Goal: Information Seeking & Learning: Check status

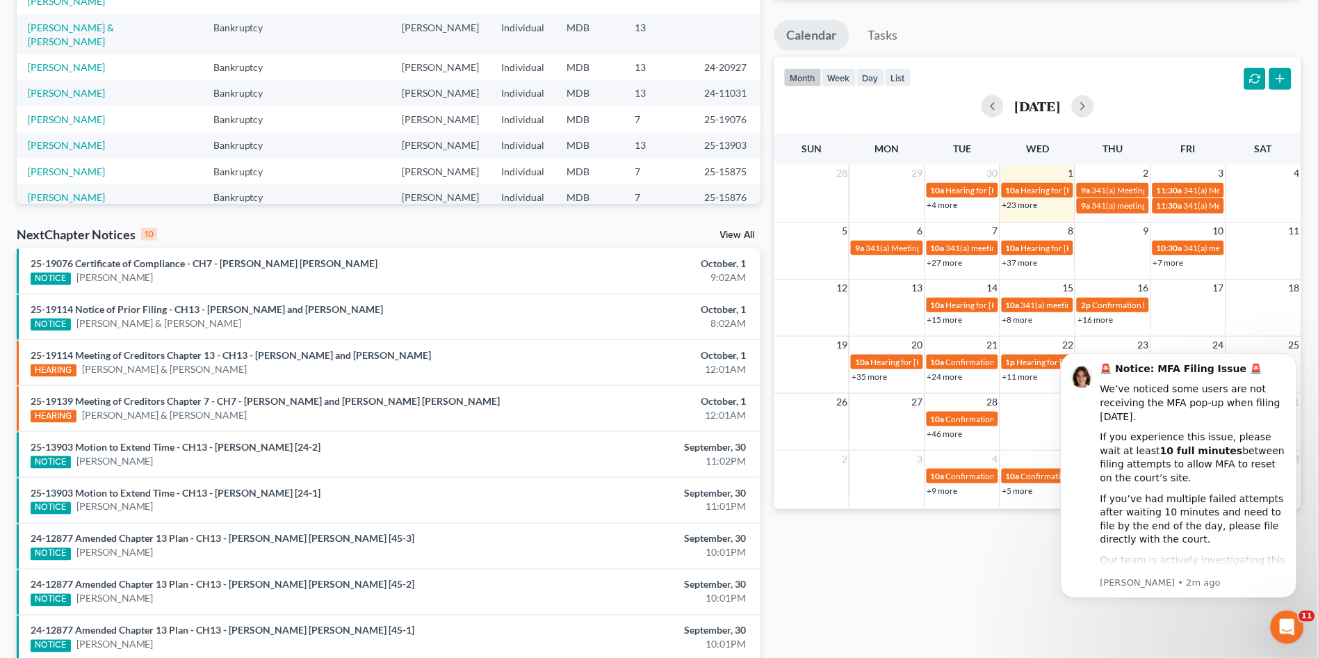
scroll to position [342, 0]
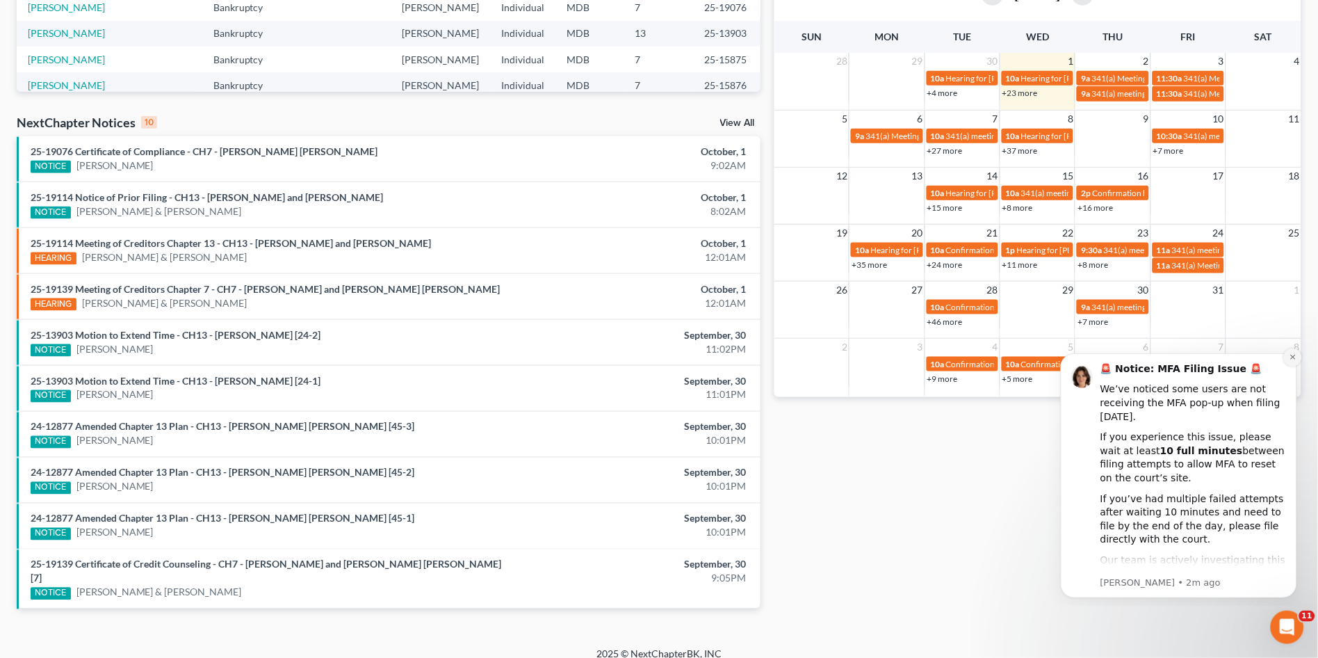
click at [1294, 352] on button "Dismiss notification" at bounding box center [1293, 357] width 18 height 18
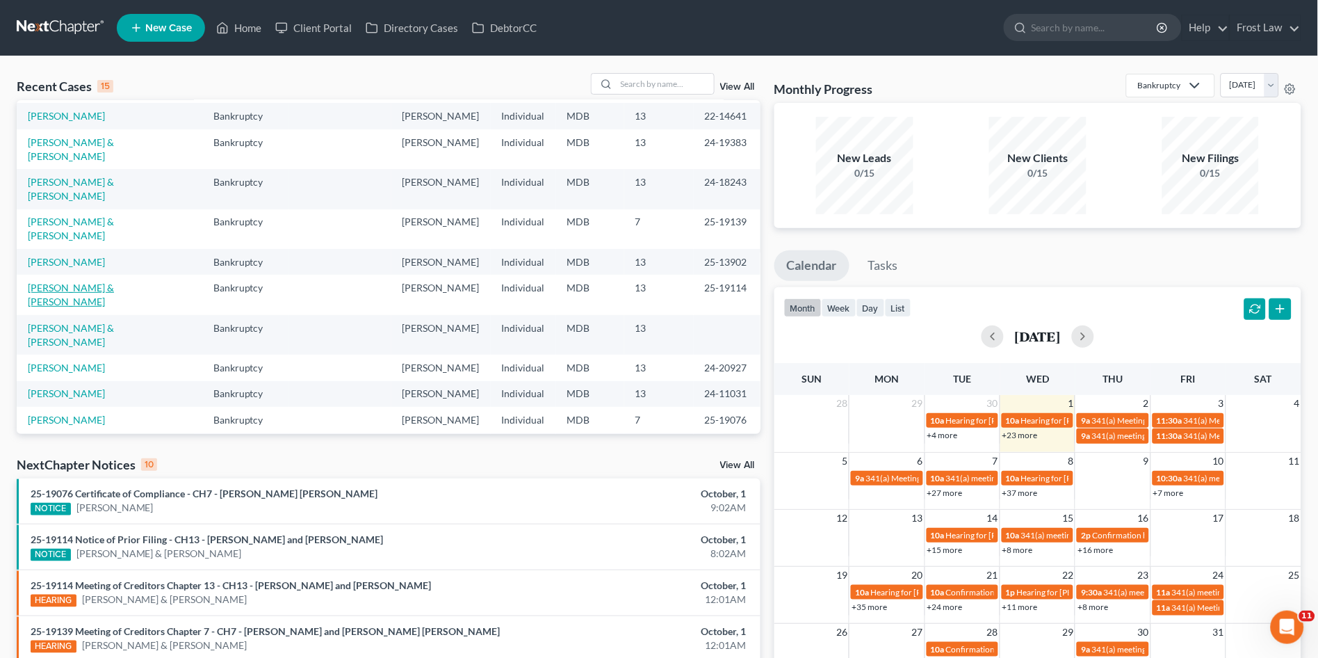
scroll to position [0, 0]
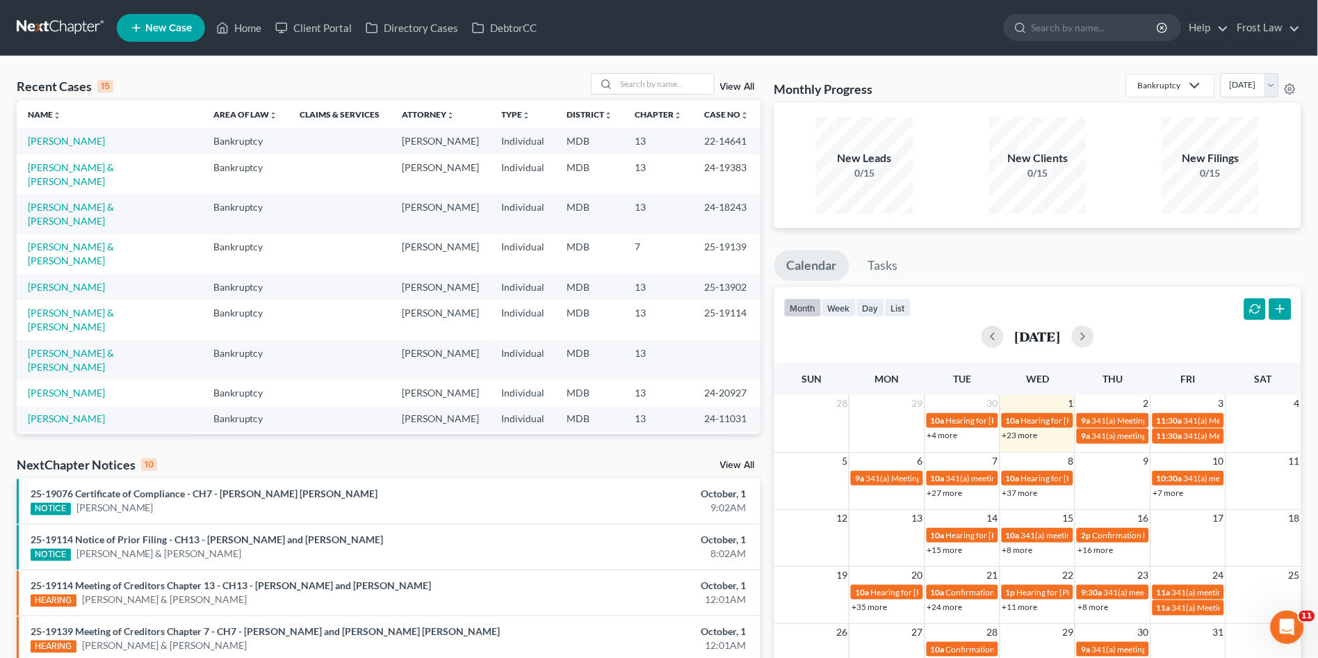
click at [111, 300] on td "[PERSON_NAME] & [PERSON_NAME]" at bounding box center [110, 320] width 186 height 40
click at [108, 307] on link "[PERSON_NAME] & [PERSON_NAME]" at bounding box center [71, 320] width 86 height 26
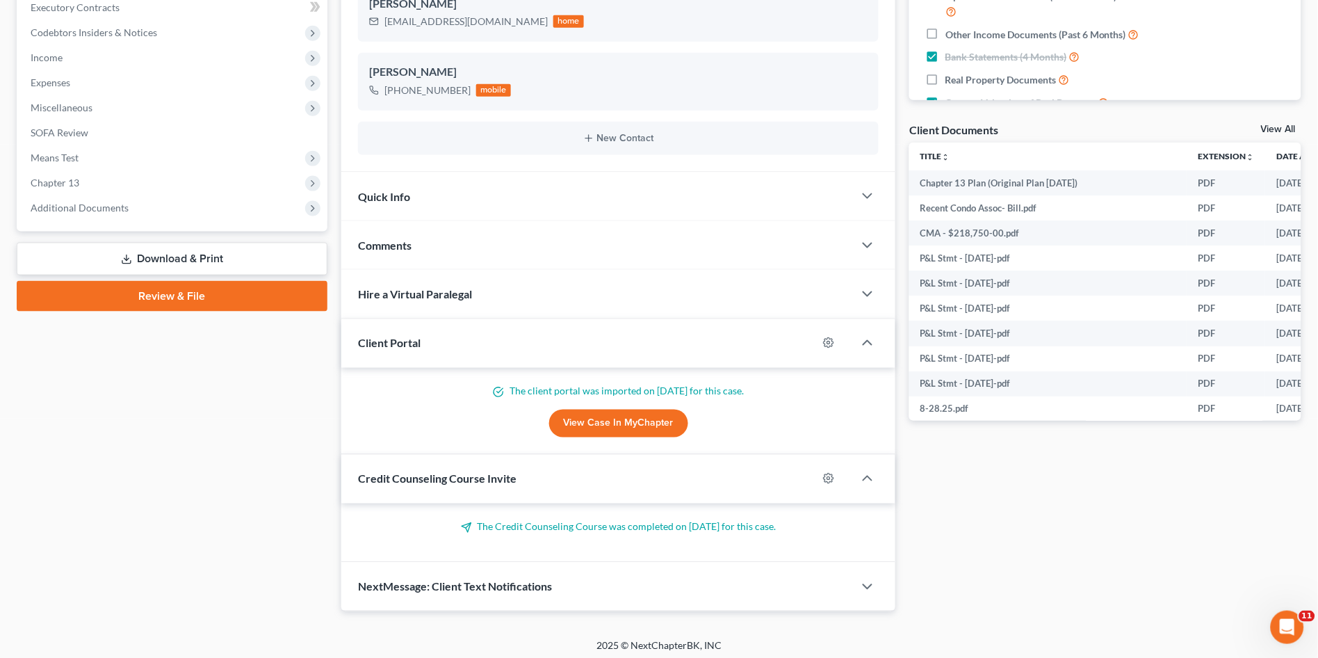
scroll to position [404, 0]
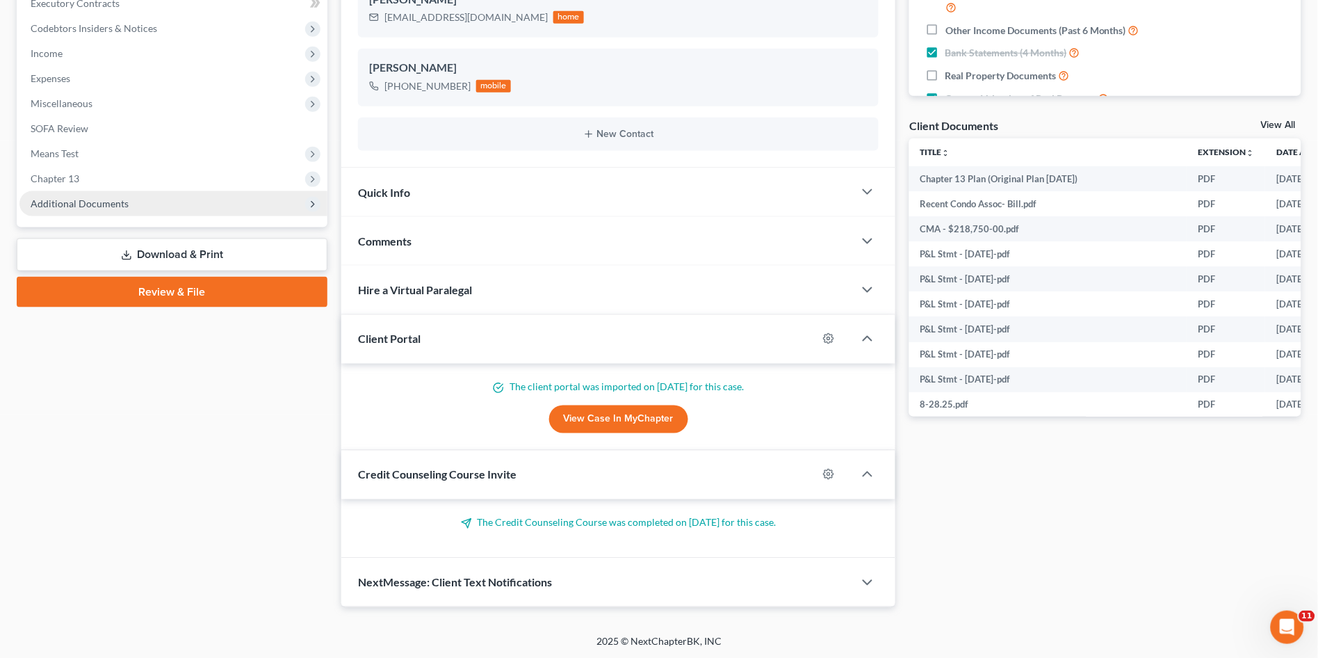
click at [169, 206] on span "Additional Documents" at bounding box center [173, 203] width 308 height 25
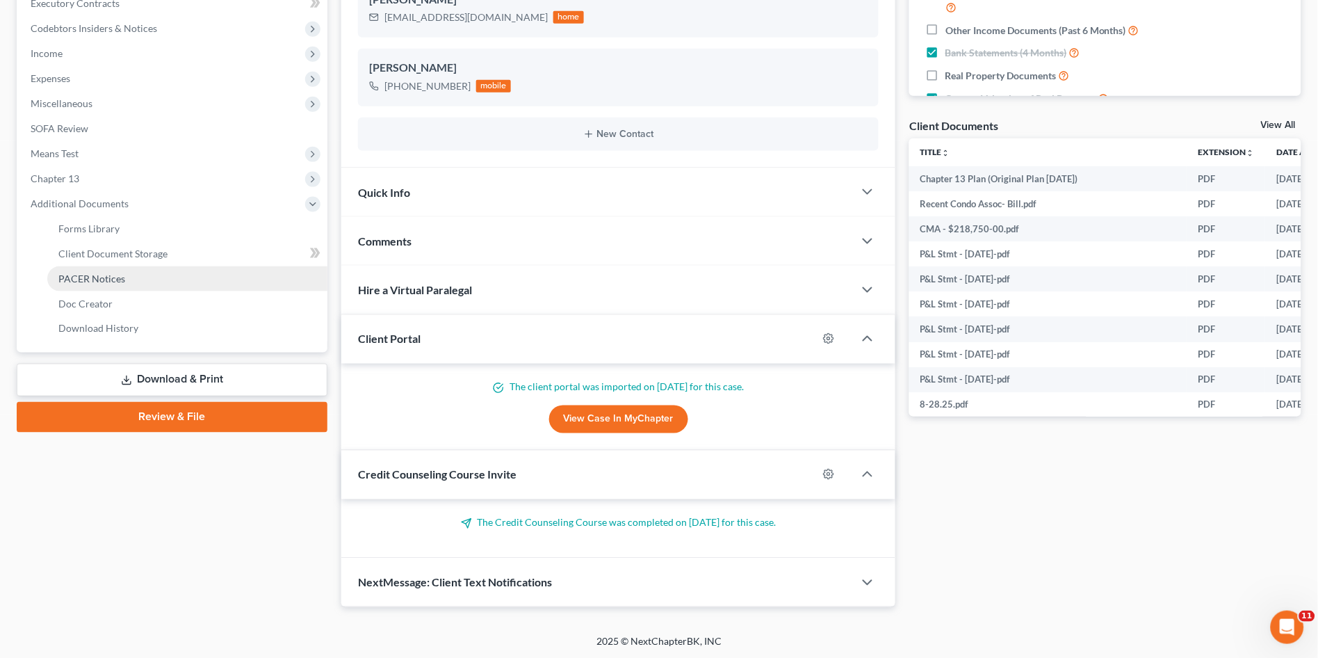
click at [163, 268] on link "PACER Notices" at bounding box center [187, 278] width 280 height 25
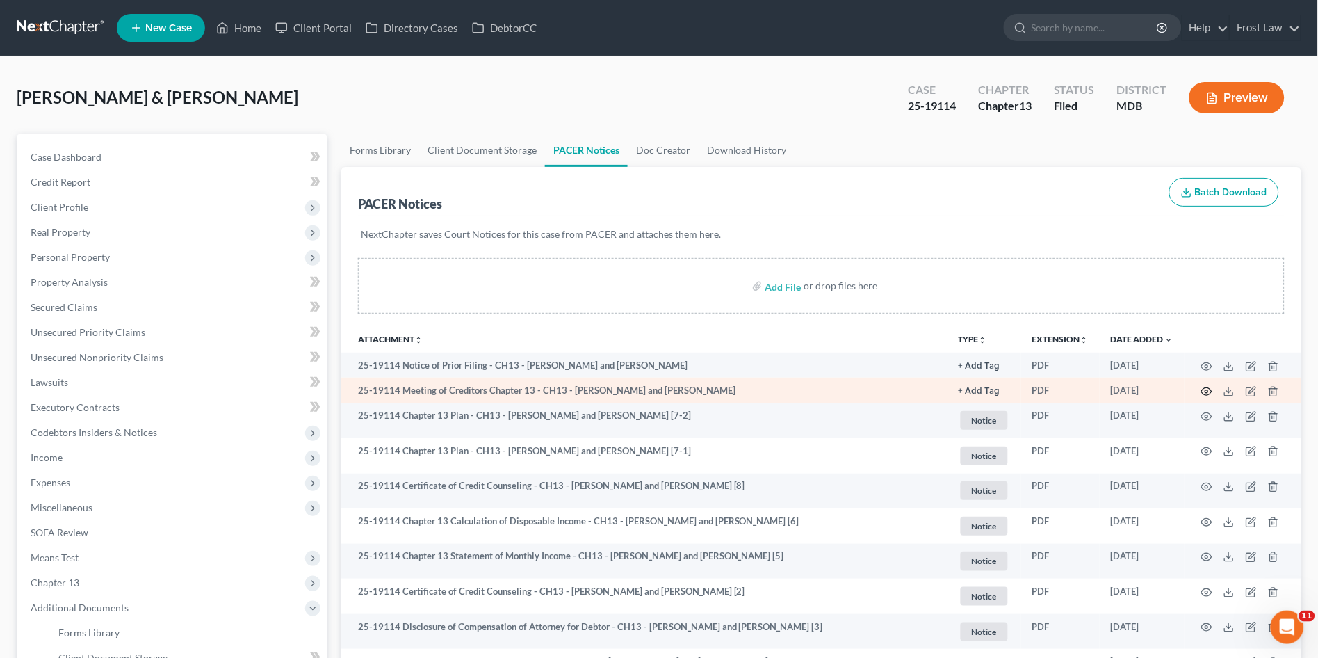
click at [1206, 389] on icon "button" at bounding box center [1207, 391] width 11 height 11
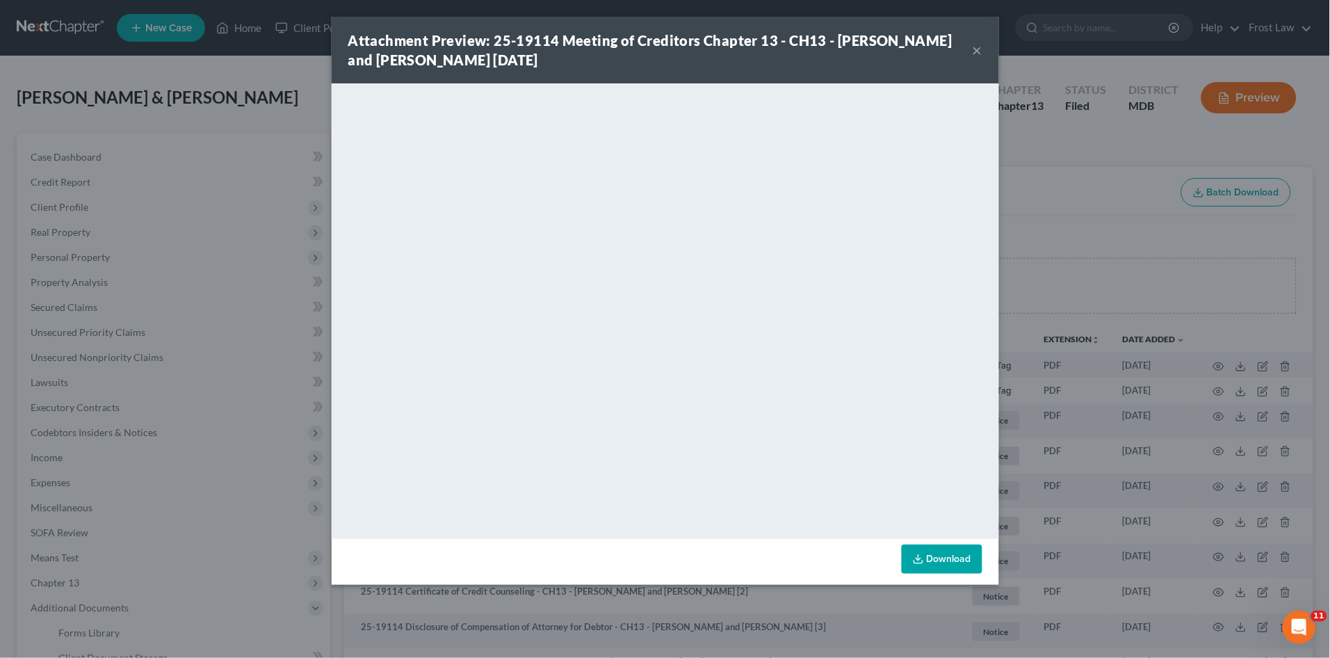
click at [1044, 165] on div "Attachment Preview: 25-19114 Meeting of Creditors Chapter 13 - CH13 - [PERSON_N…" at bounding box center [665, 329] width 1330 height 658
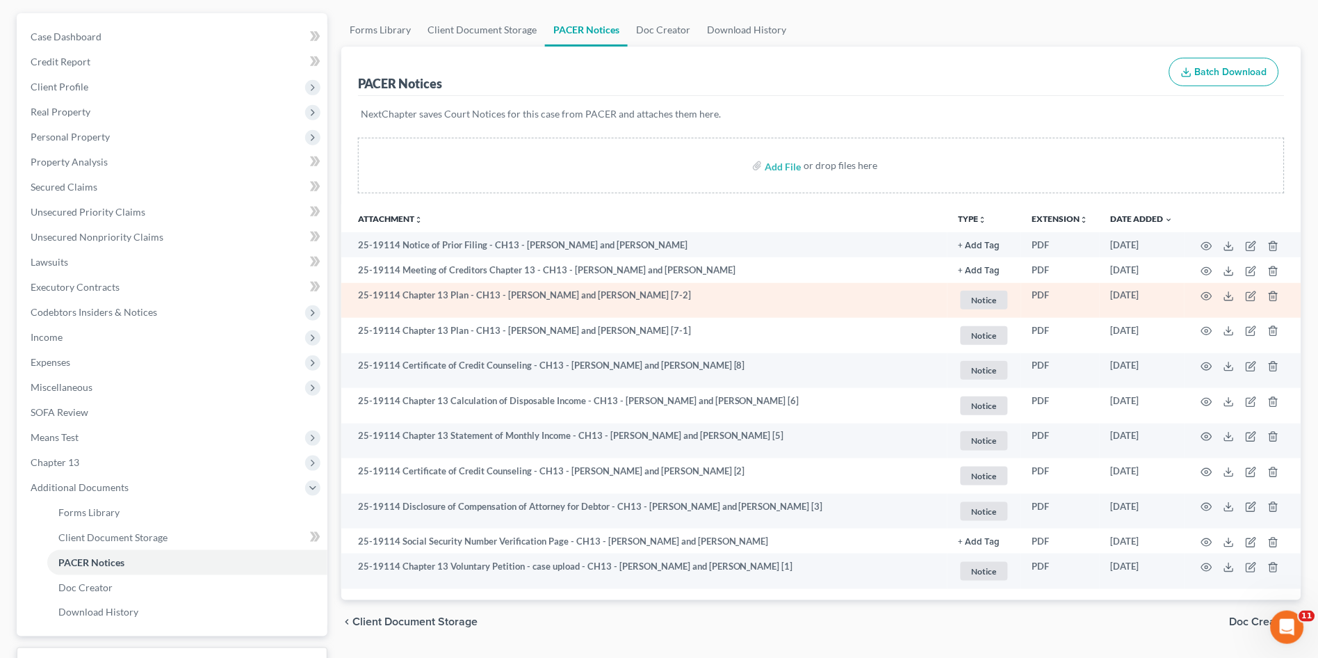
scroll to position [154, 0]
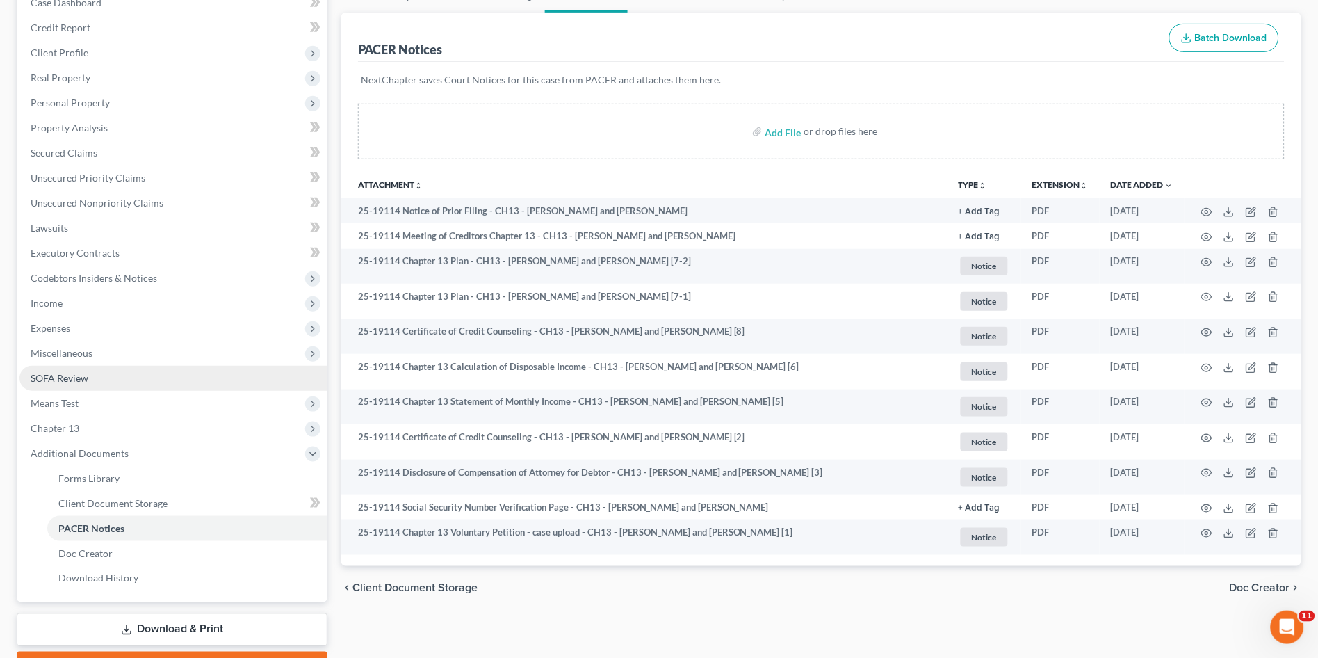
click at [79, 372] on span "SOFA Review" at bounding box center [60, 378] width 58 height 12
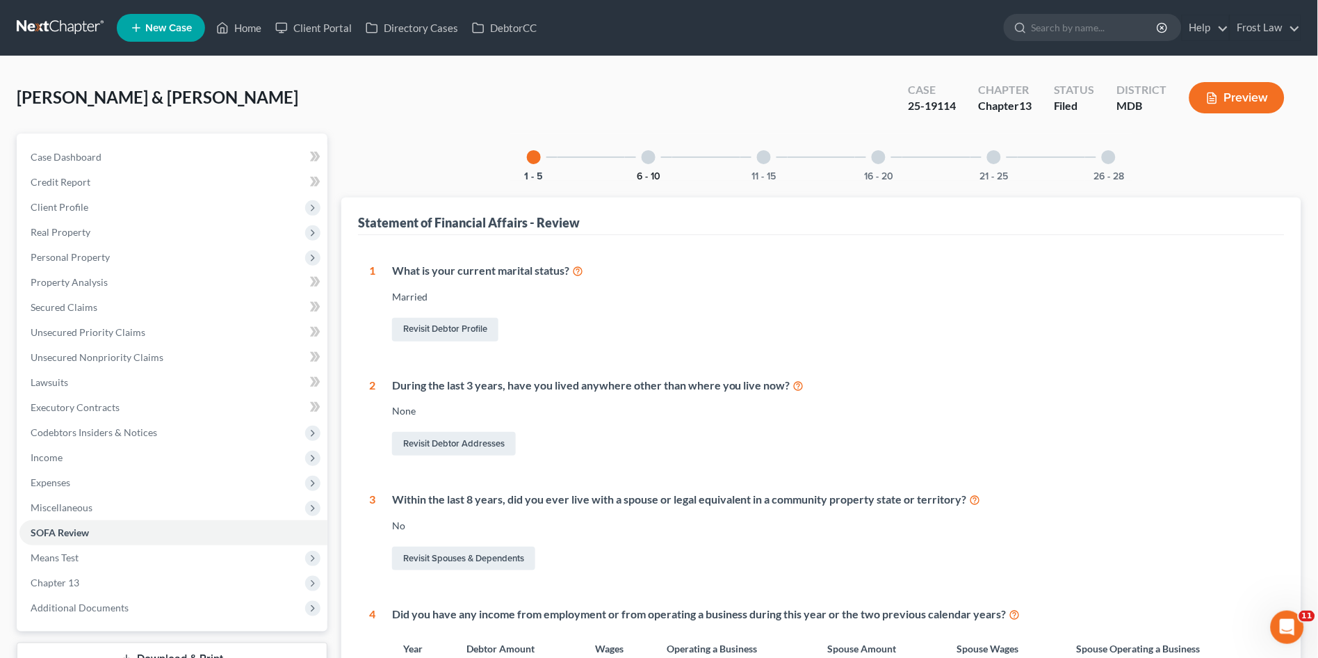
click at [651, 172] on button "6 - 10" at bounding box center [649, 177] width 24 height 10
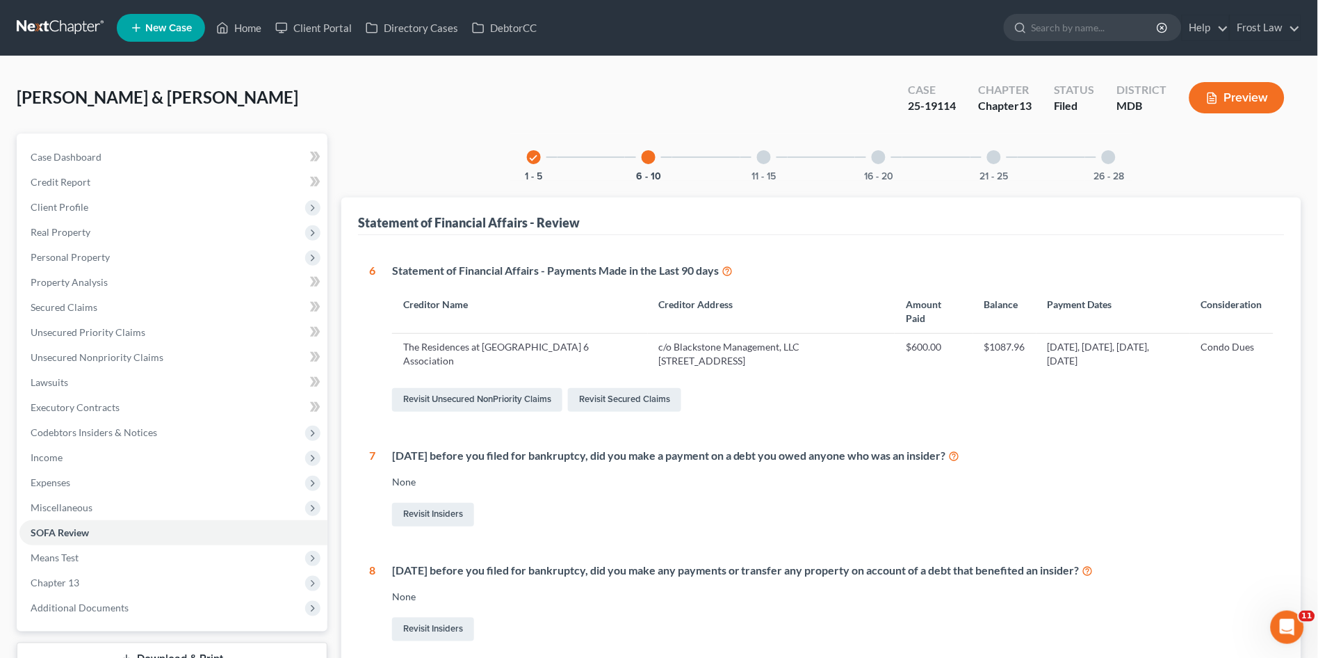
click at [767, 162] on div at bounding box center [764, 157] width 14 height 14
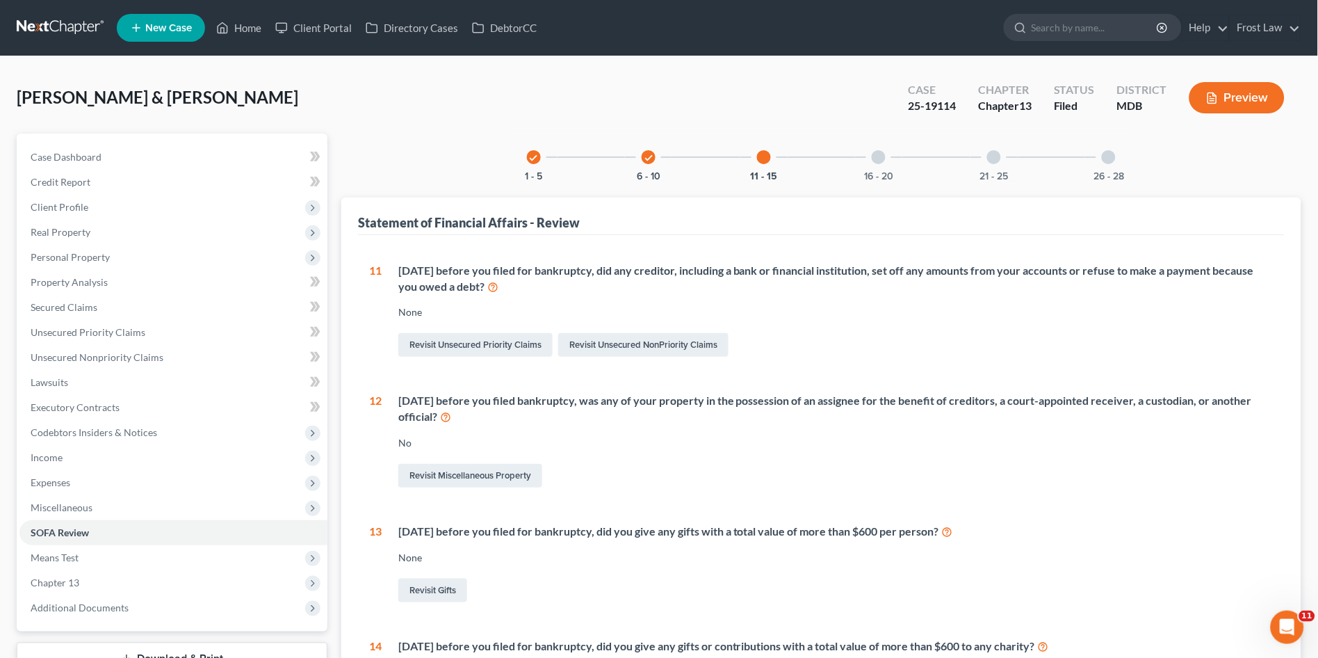
click at [878, 155] on div at bounding box center [879, 157] width 14 height 14
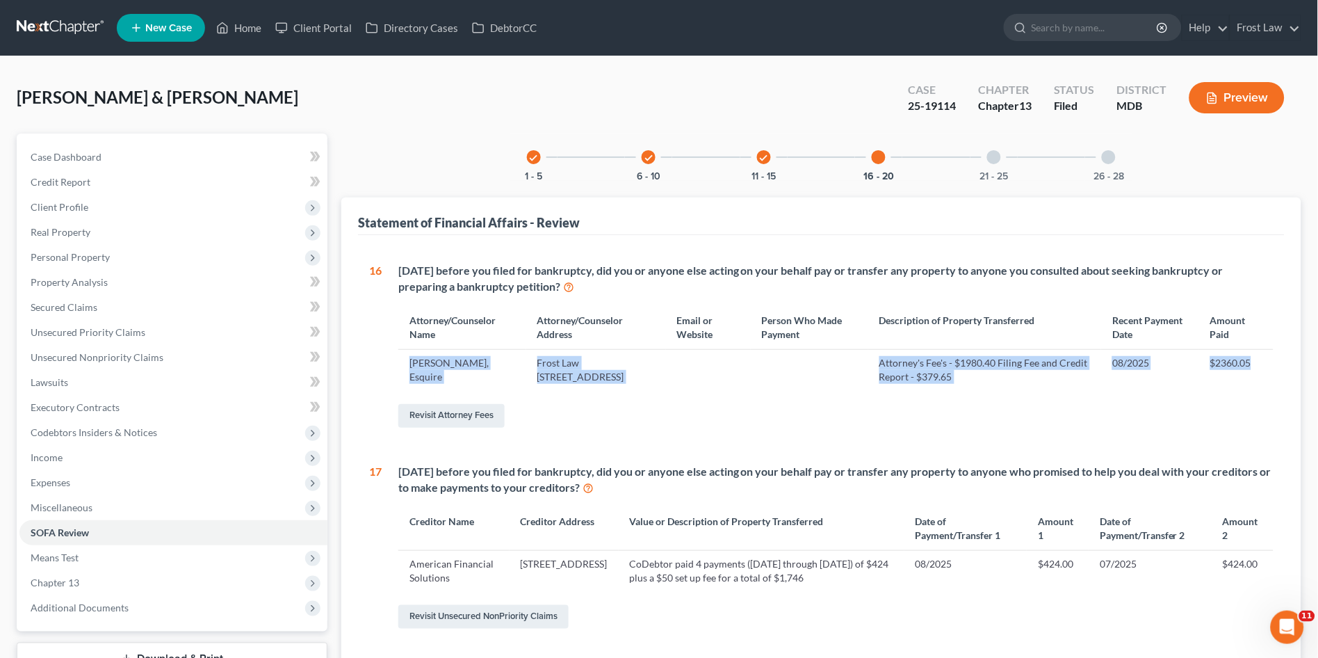
drag, startPoint x: 407, startPoint y: 362, endPoint x: 1261, endPoint y: 357, distance: 853.2
click at [1261, 357] on tr "[PERSON_NAME], Esquire Frost Law [STREET_ADDRESS] Attorney's Fee's - $1980.40 F…" at bounding box center [835, 370] width 875 height 40
copy tr "[PERSON_NAME], Esquire Frost Law [STREET_ADDRESS] Attorney's Fee's - $1980.40 F…"
click at [258, 26] on link "Home" at bounding box center [238, 27] width 59 height 25
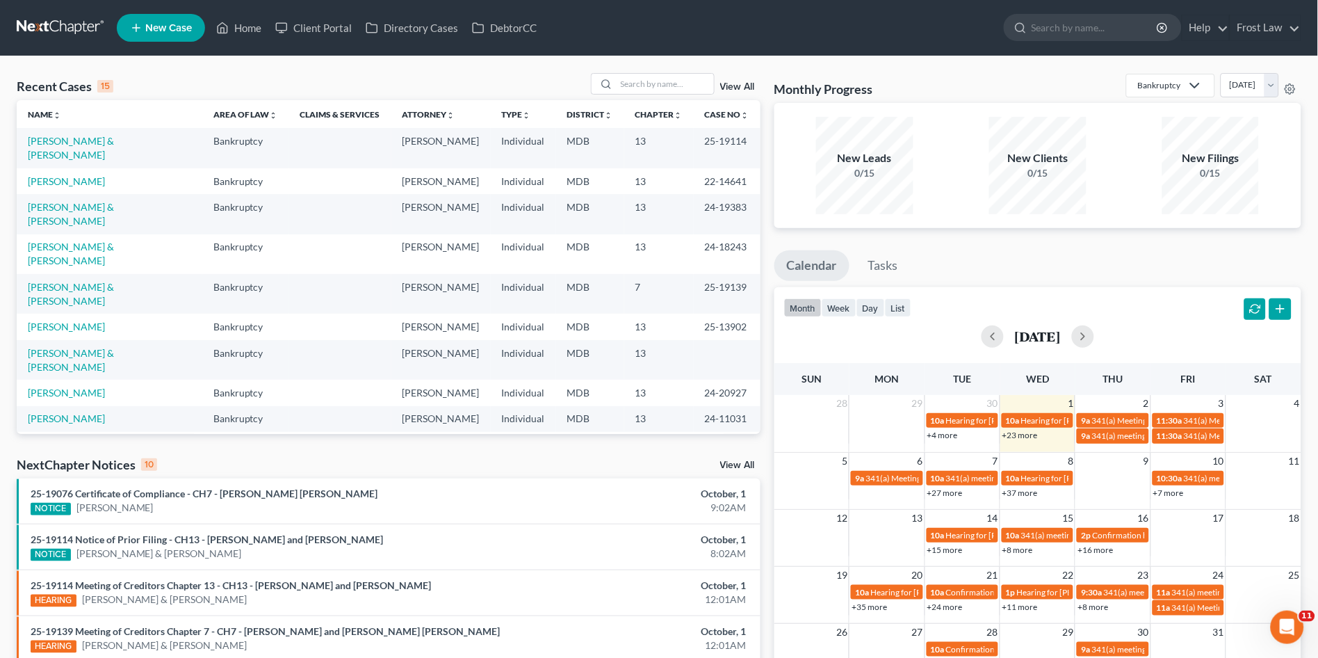
click at [76, 439] on link "[PERSON_NAME]" at bounding box center [66, 445] width 77 height 12
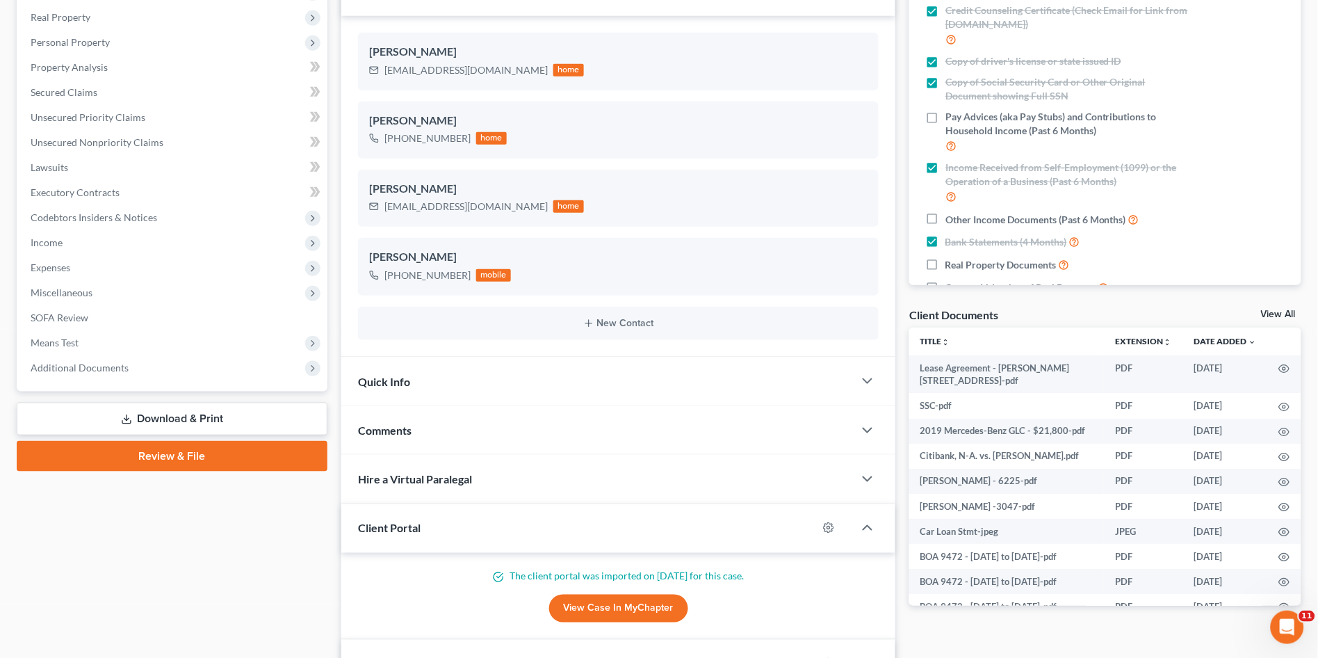
scroll to position [404, 0]
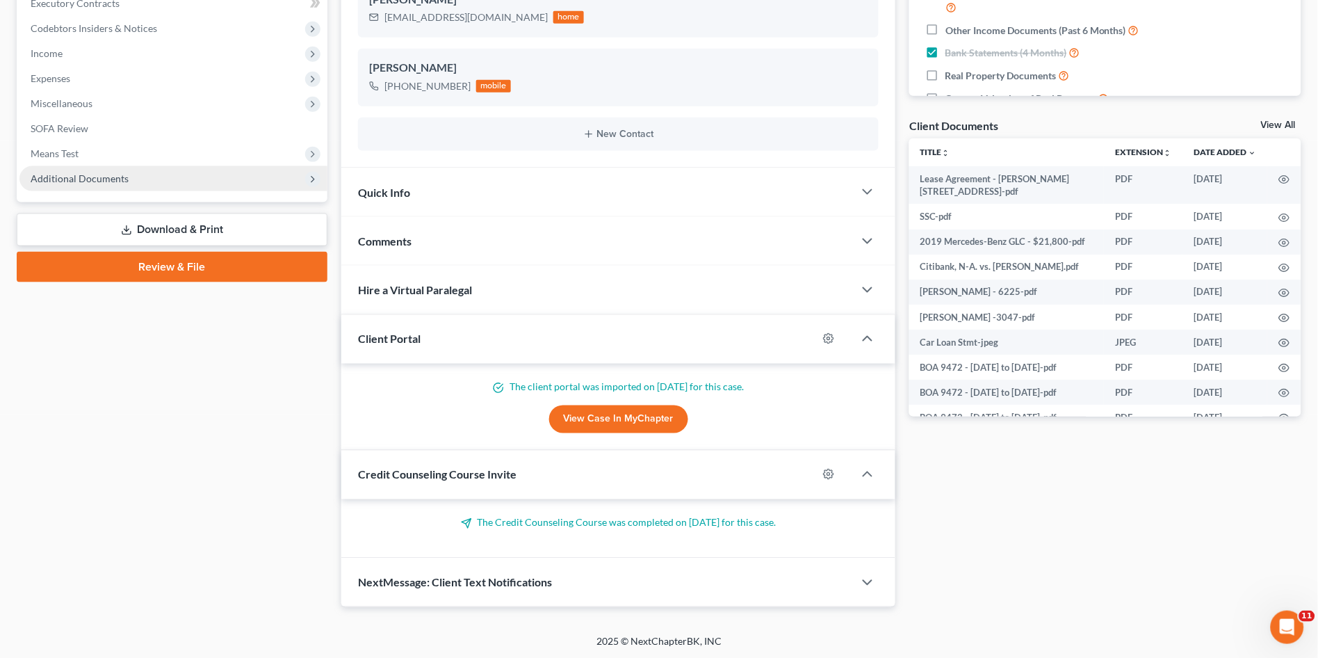
click at [100, 182] on span "Additional Documents" at bounding box center [80, 178] width 98 height 12
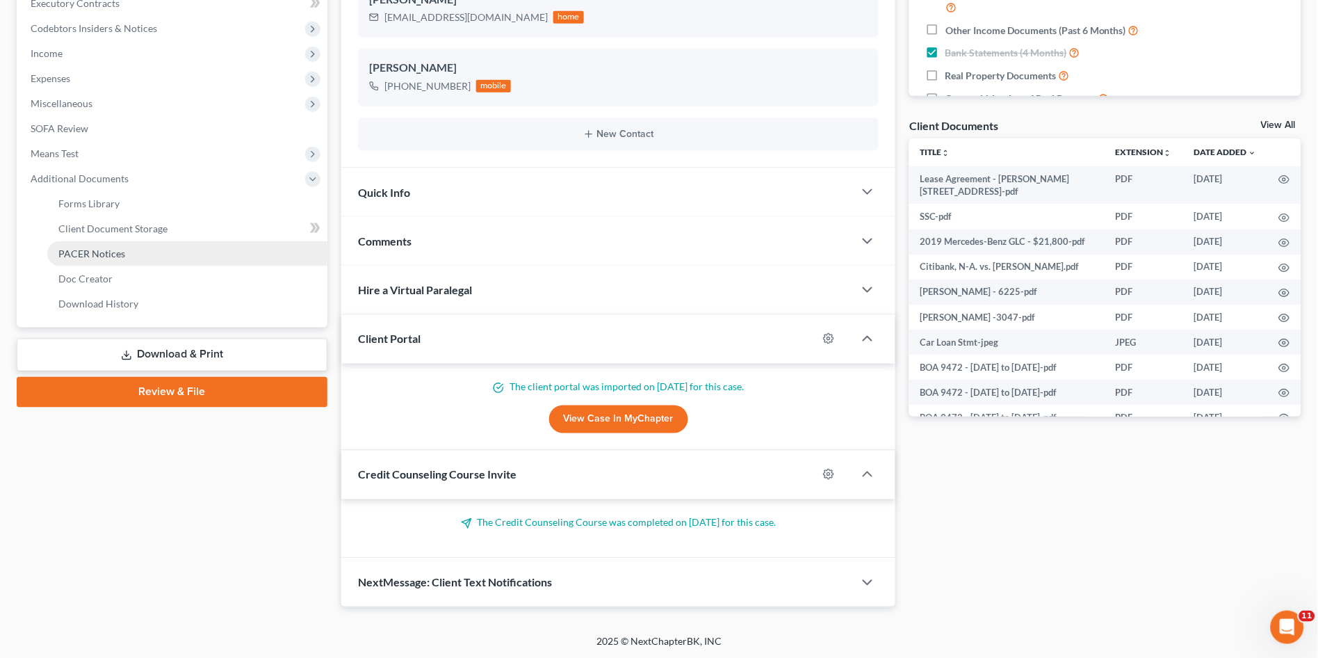
click at [108, 254] on span "PACER Notices" at bounding box center [91, 254] width 67 height 12
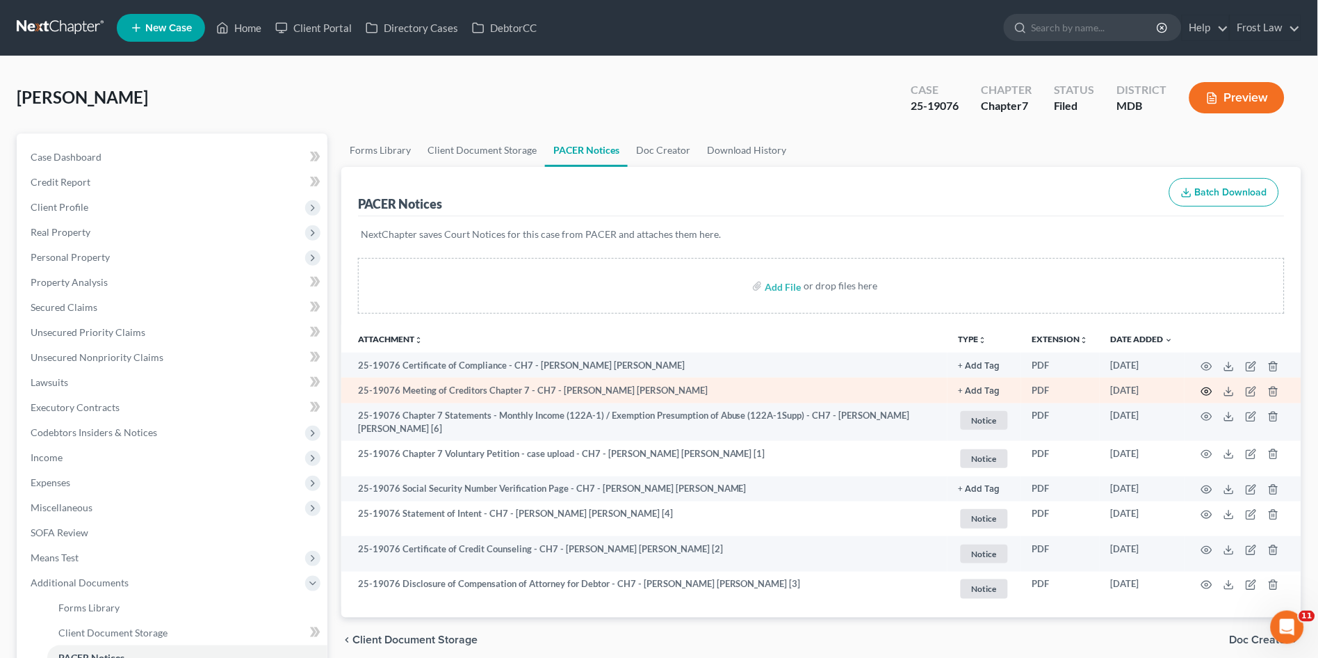
click at [1203, 391] on icon "button" at bounding box center [1207, 391] width 10 height 8
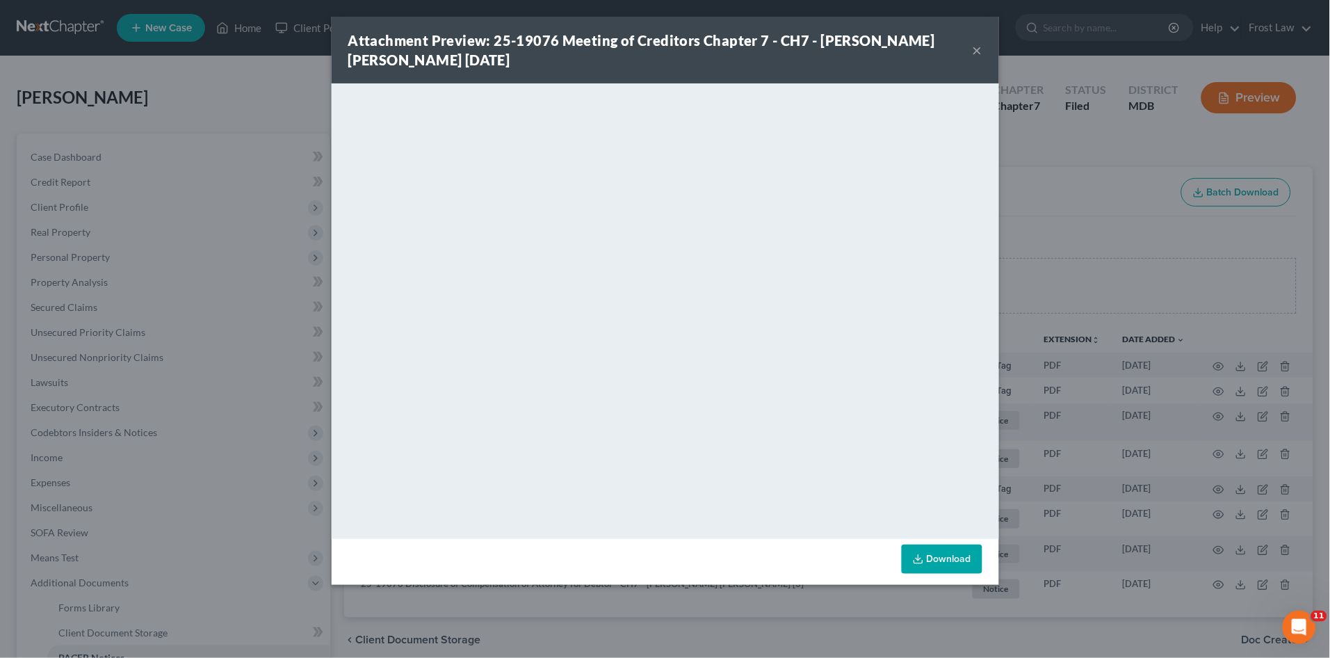
click at [1084, 175] on div "Attachment Preview: 25-19076 Meeting of Creditors Chapter 7 - CH7 - [PERSON_NAM…" at bounding box center [665, 329] width 1330 height 658
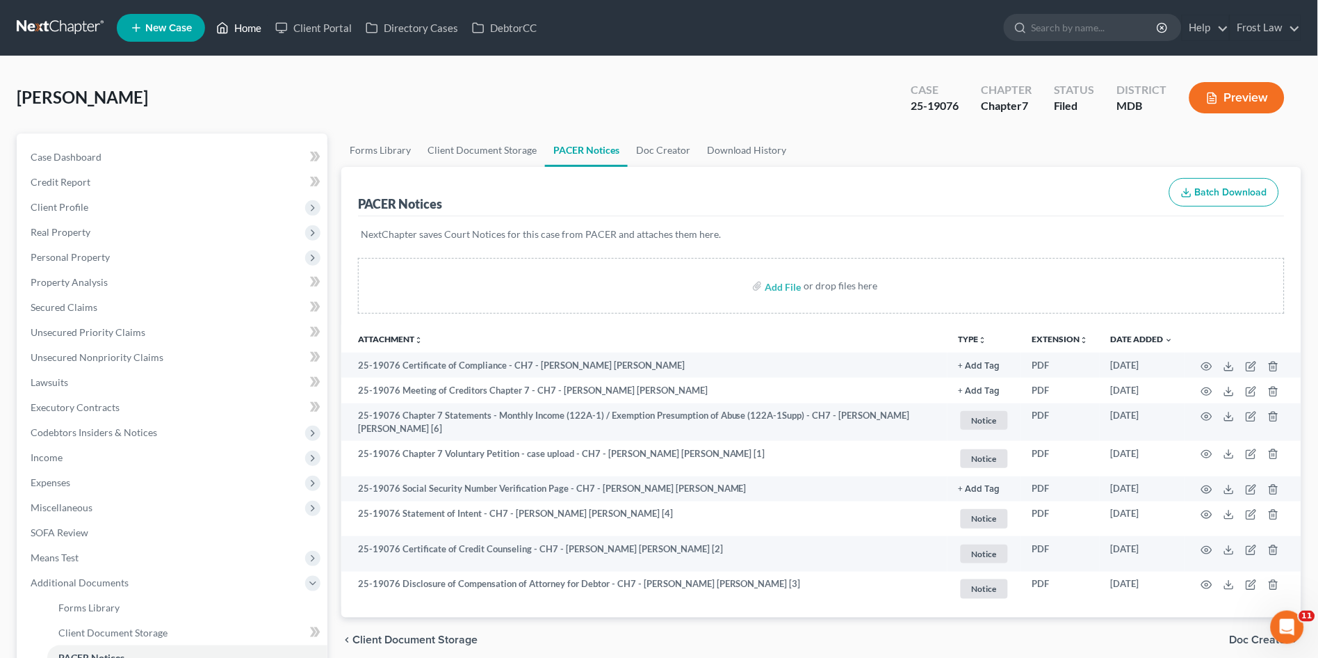
click at [250, 25] on link "Home" at bounding box center [238, 27] width 59 height 25
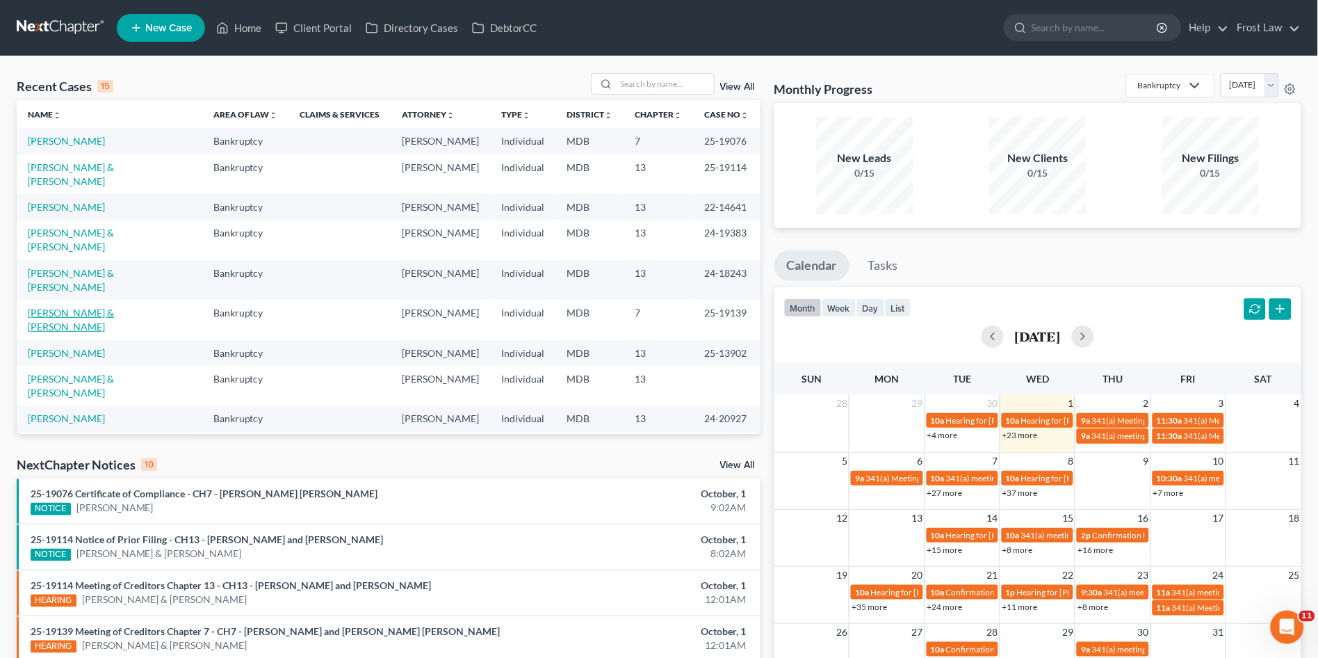
click at [72, 307] on link "[PERSON_NAME] & [PERSON_NAME]" at bounding box center [71, 320] width 86 height 26
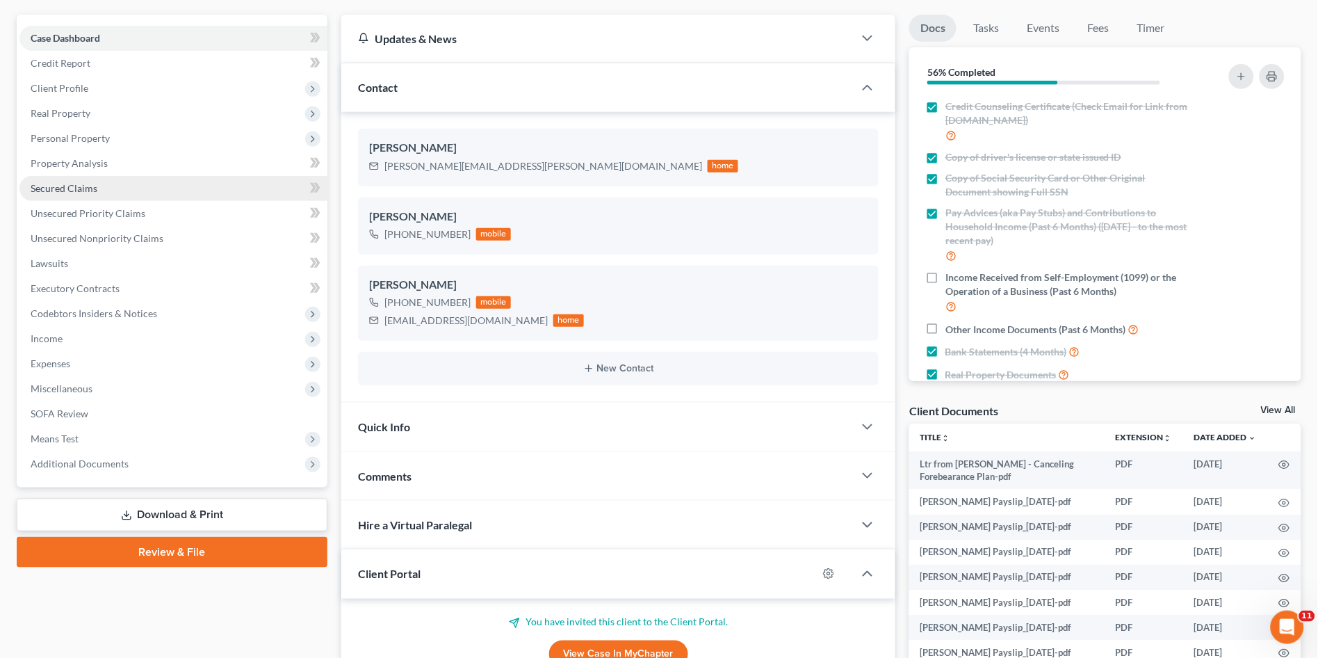
scroll to position [154, 0]
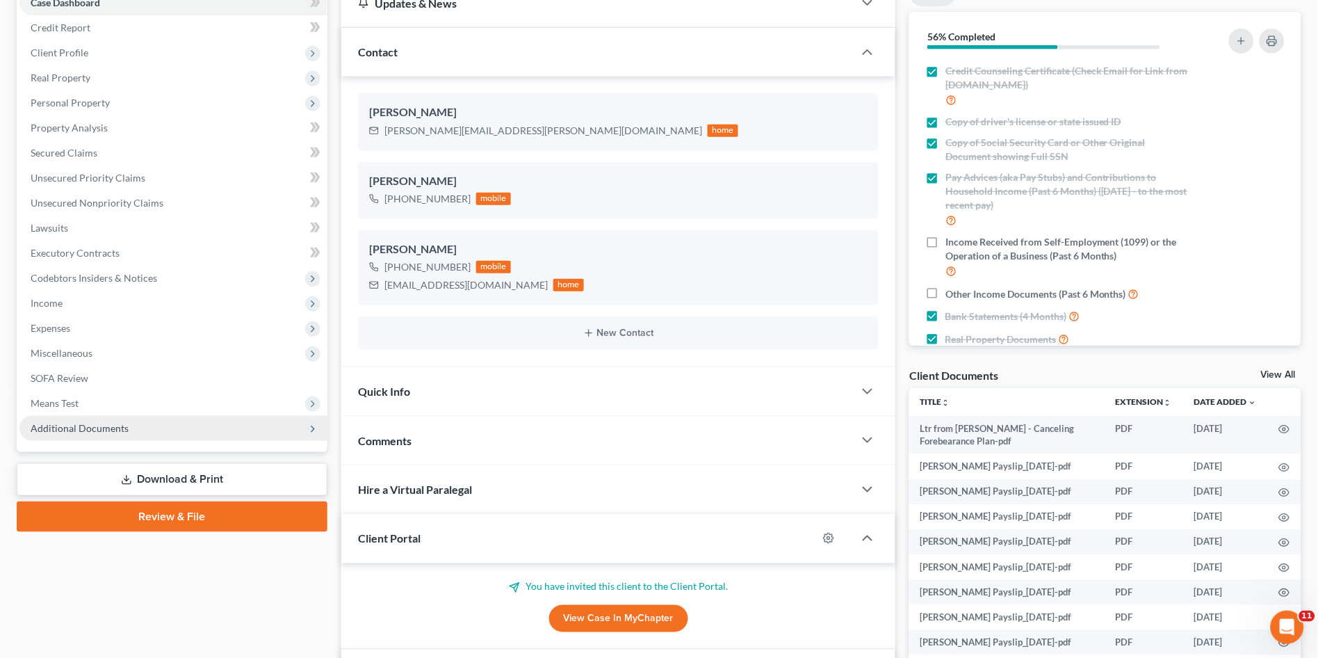
click at [153, 421] on span "Additional Documents" at bounding box center [173, 428] width 308 height 25
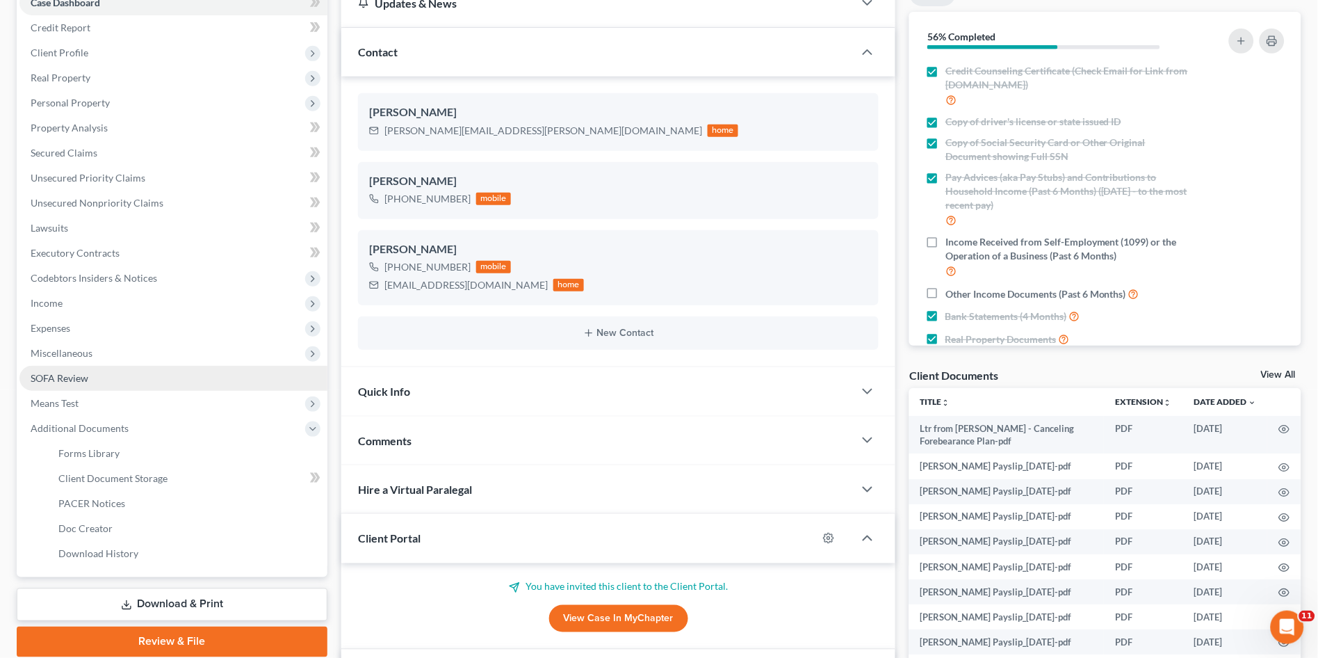
click at [79, 375] on span "SOFA Review" at bounding box center [60, 378] width 58 height 12
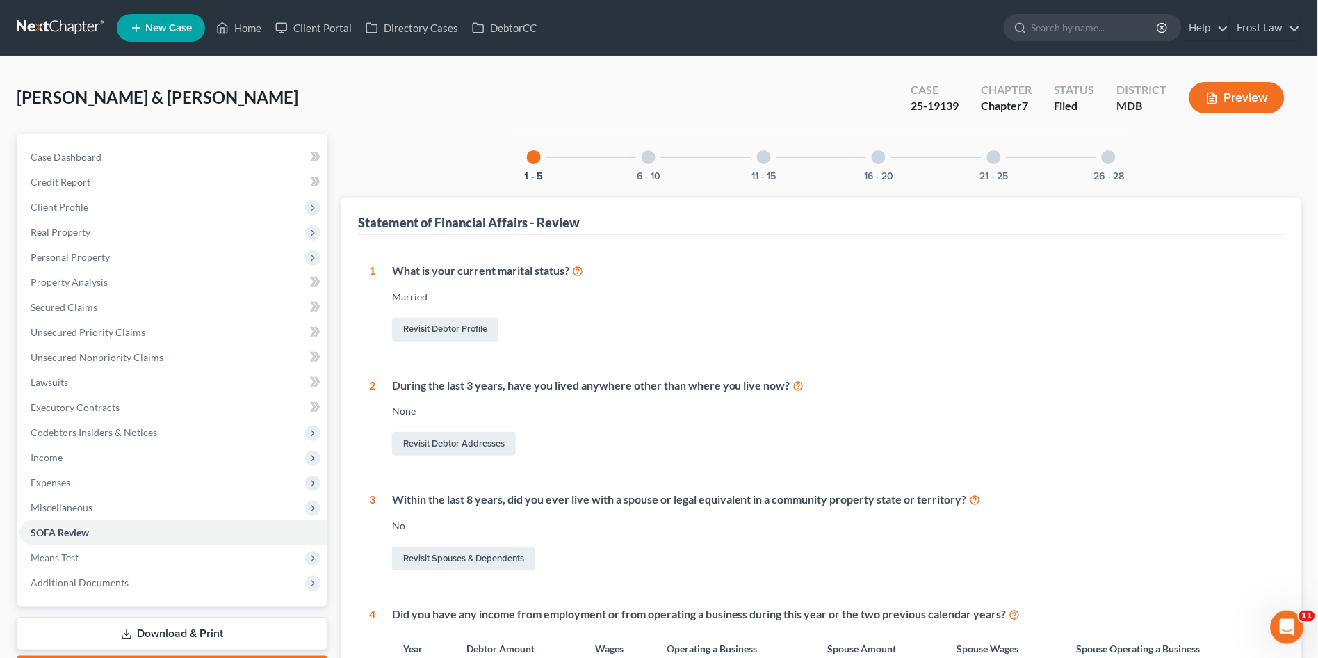
click at [871, 159] on div "16 - 20" at bounding box center [878, 157] width 47 height 47
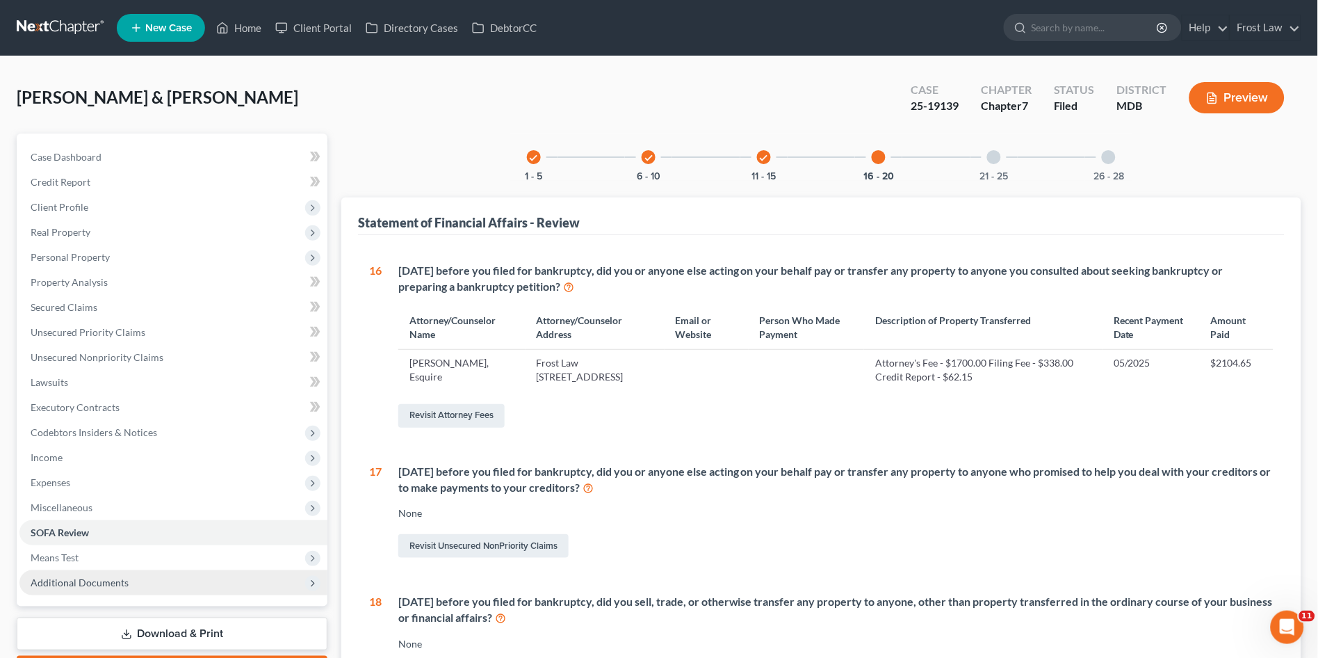
click at [112, 572] on span "Additional Documents" at bounding box center [173, 582] width 308 height 25
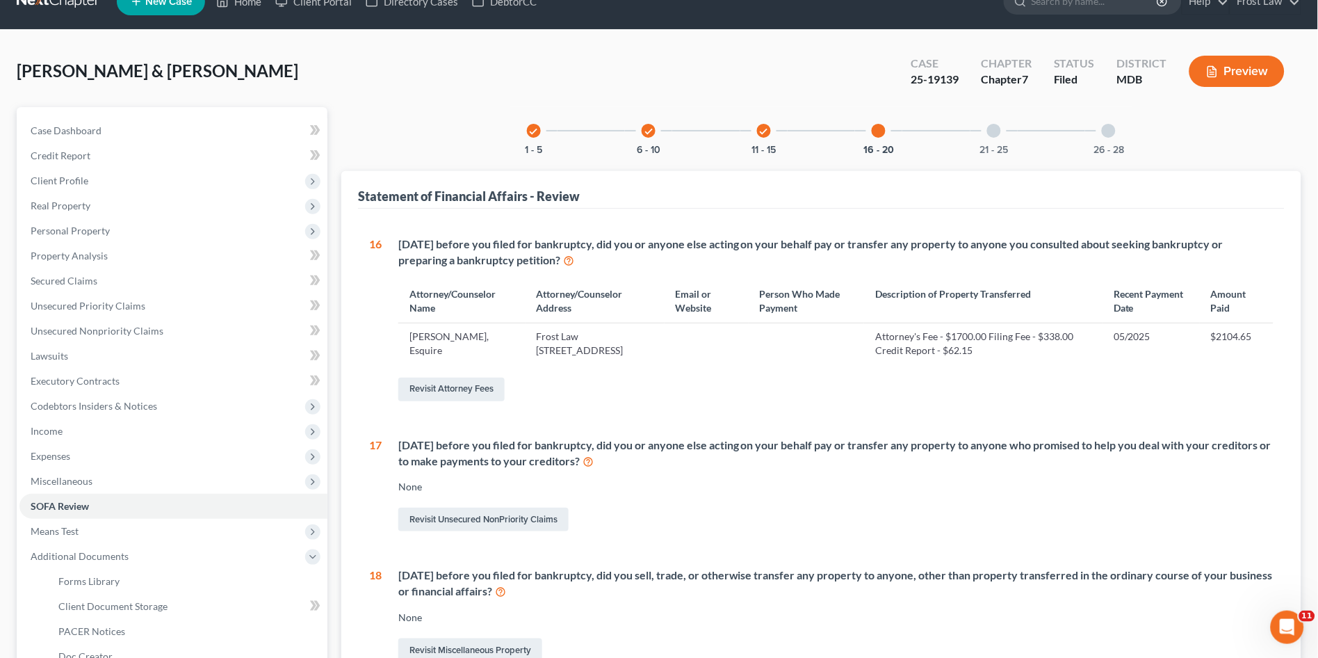
scroll to position [309, 0]
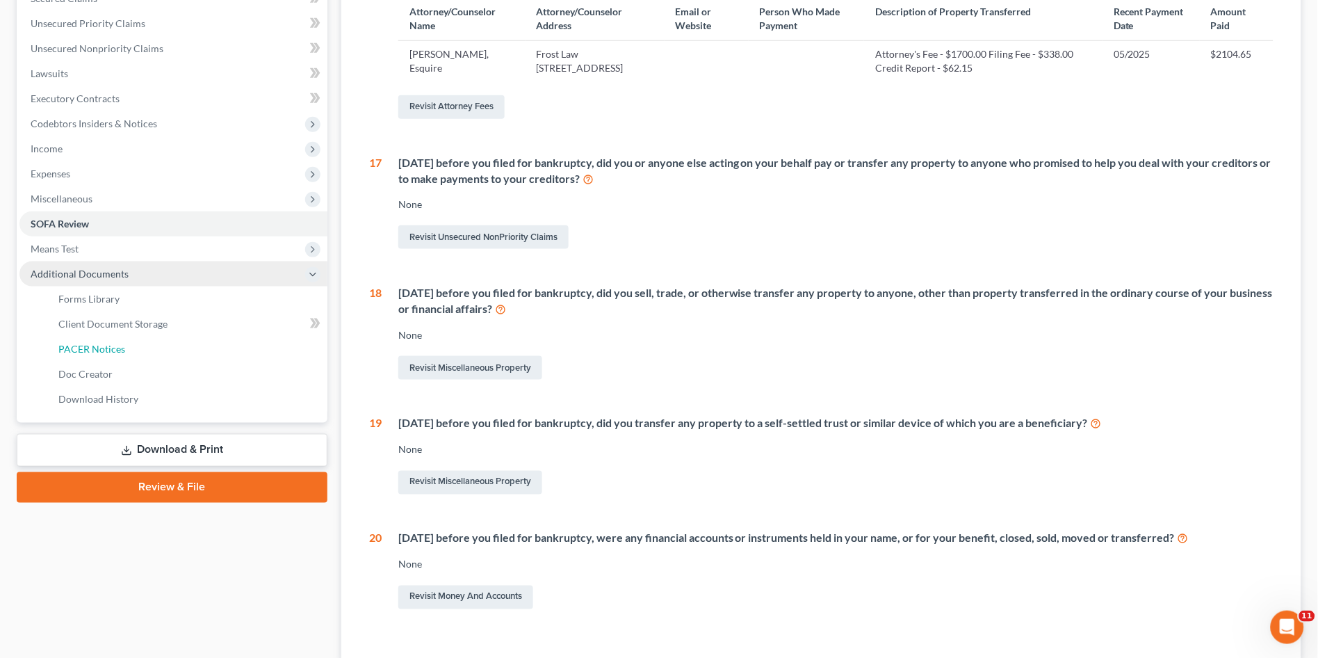
click at [97, 340] on link "PACER Notices" at bounding box center [187, 349] width 280 height 25
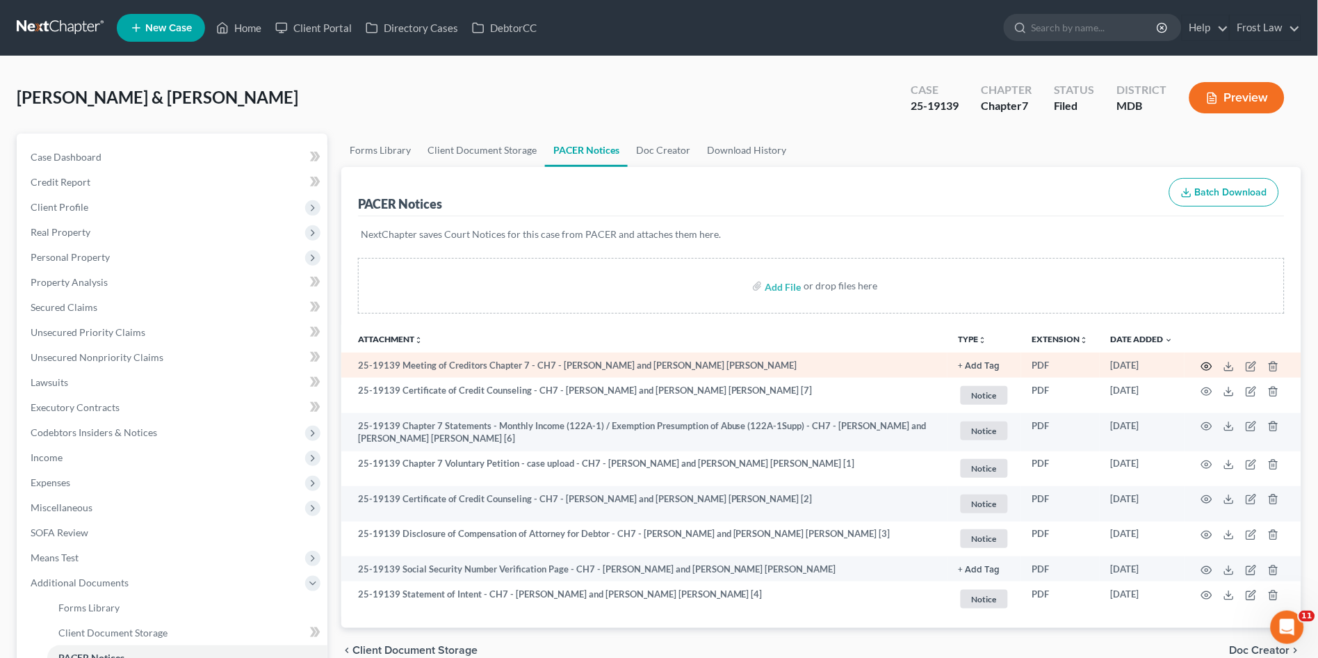
click at [1204, 362] on icon "button" at bounding box center [1207, 366] width 10 height 8
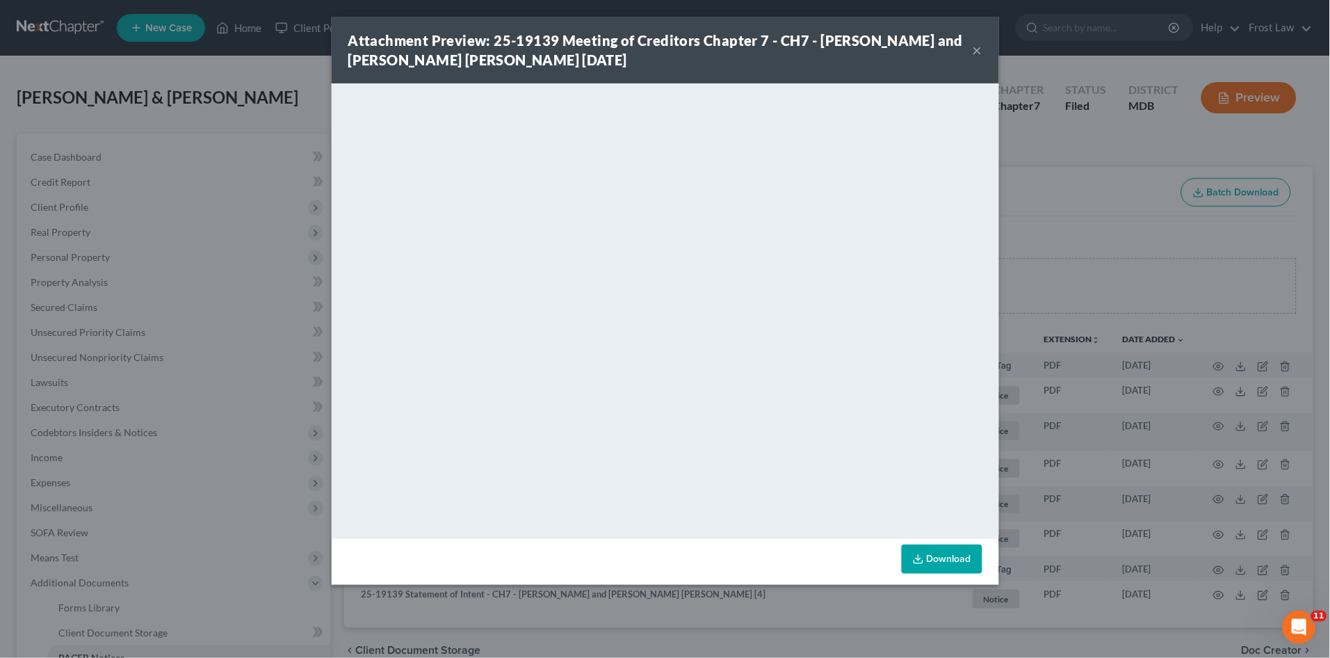
click at [239, 62] on div "Attachment Preview: 25-19139 Meeting of Creditors Chapter 7 - CH7 - [PERSON_NAM…" at bounding box center [665, 329] width 1330 height 658
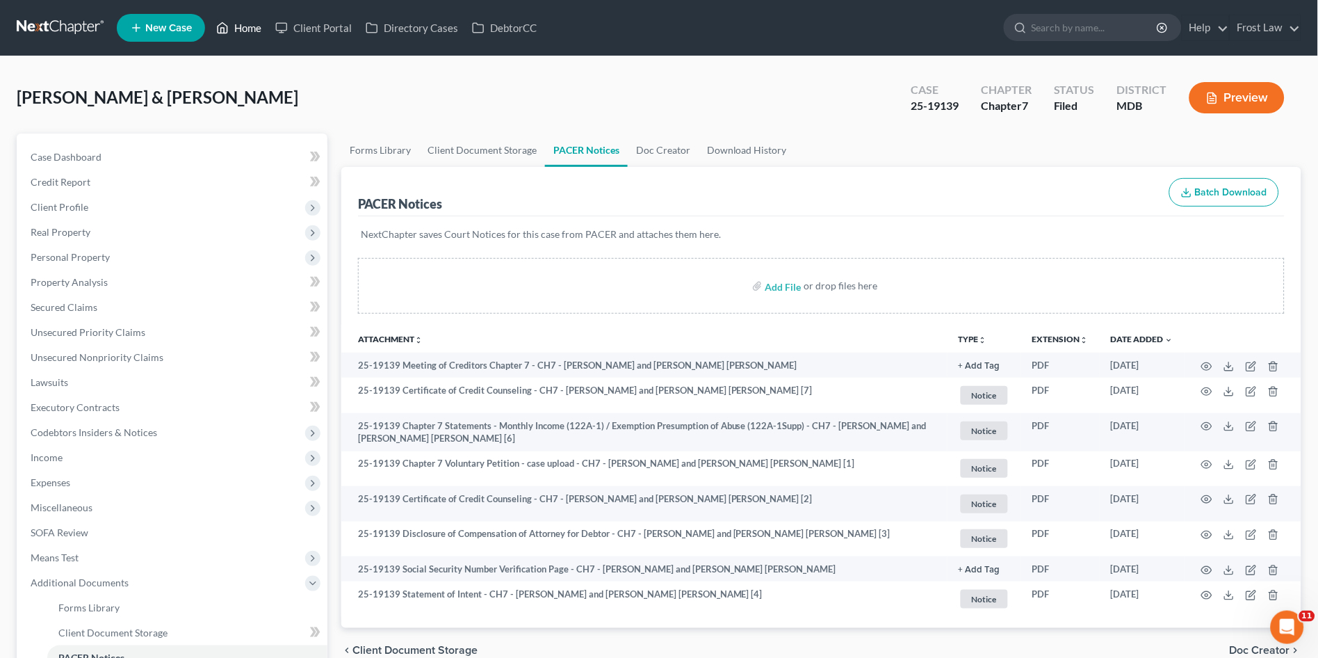
click at [254, 21] on link "Home" at bounding box center [238, 27] width 59 height 25
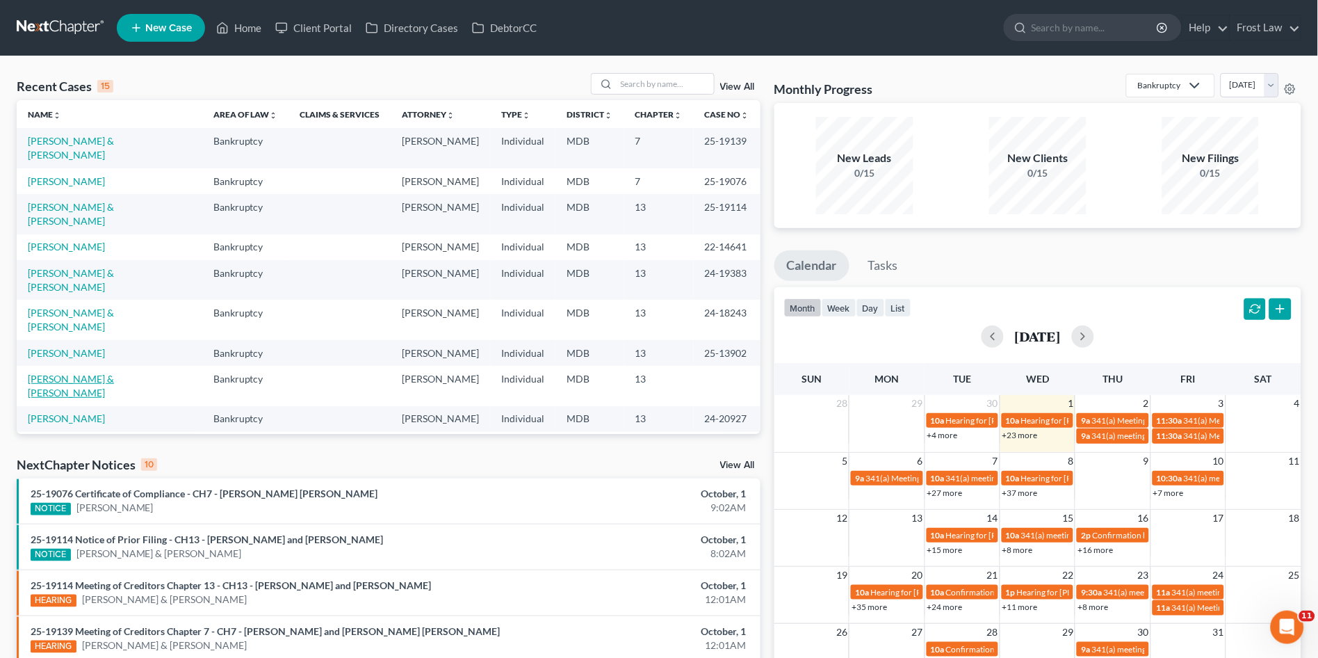
click at [96, 373] on link "[PERSON_NAME] & [PERSON_NAME]" at bounding box center [71, 386] width 86 height 26
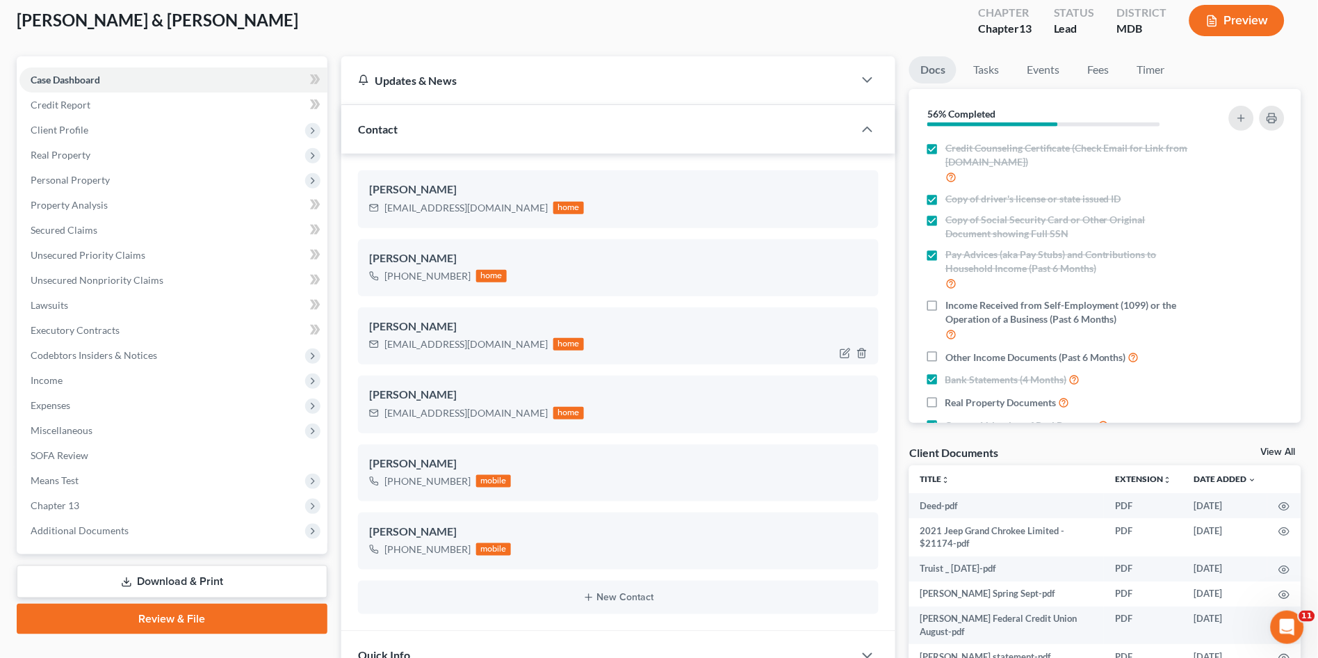
scroll to position [154, 0]
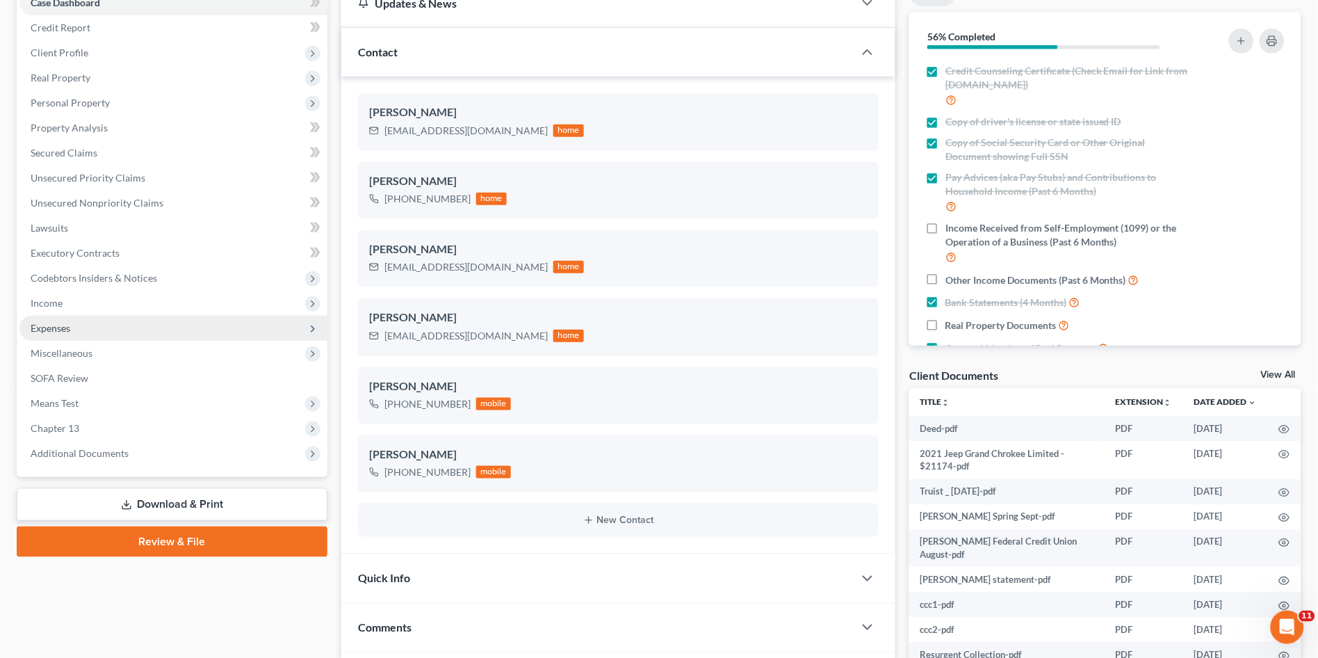
click at [70, 336] on span "Expenses" at bounding box center [173, 328] width 308 height 25
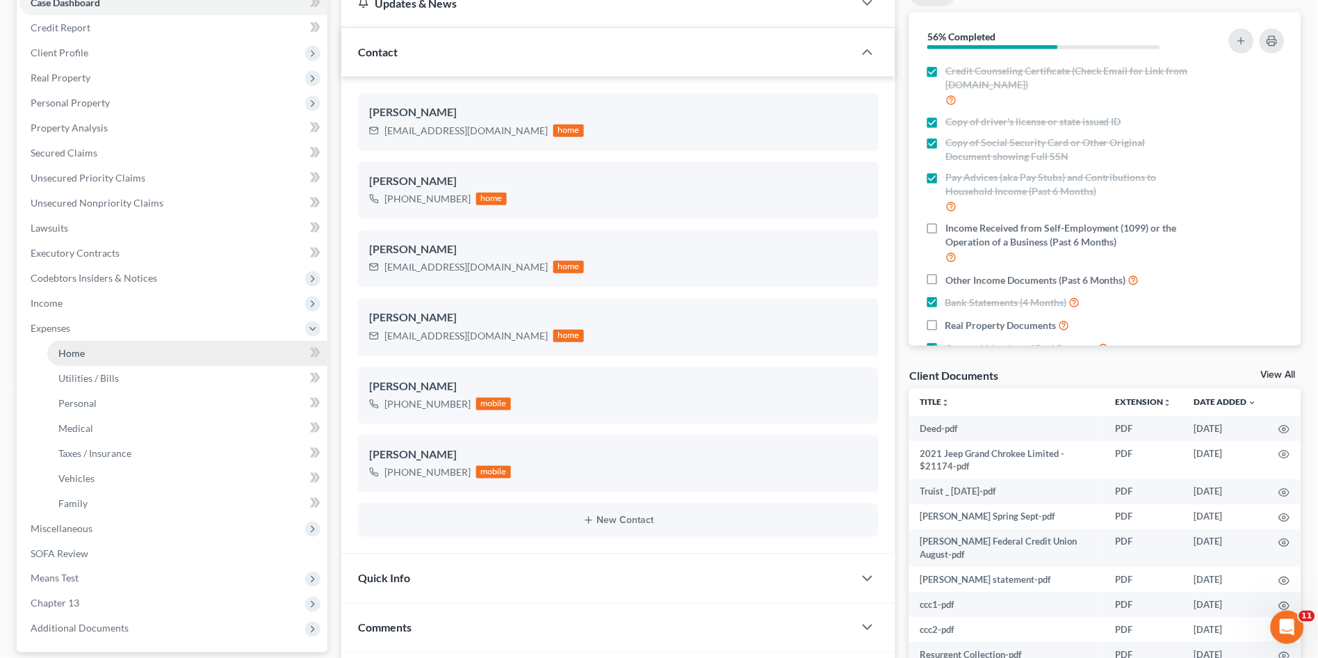
click at [67, 351] on span "Home" at bounding box center [71, 353] width 26 height 12
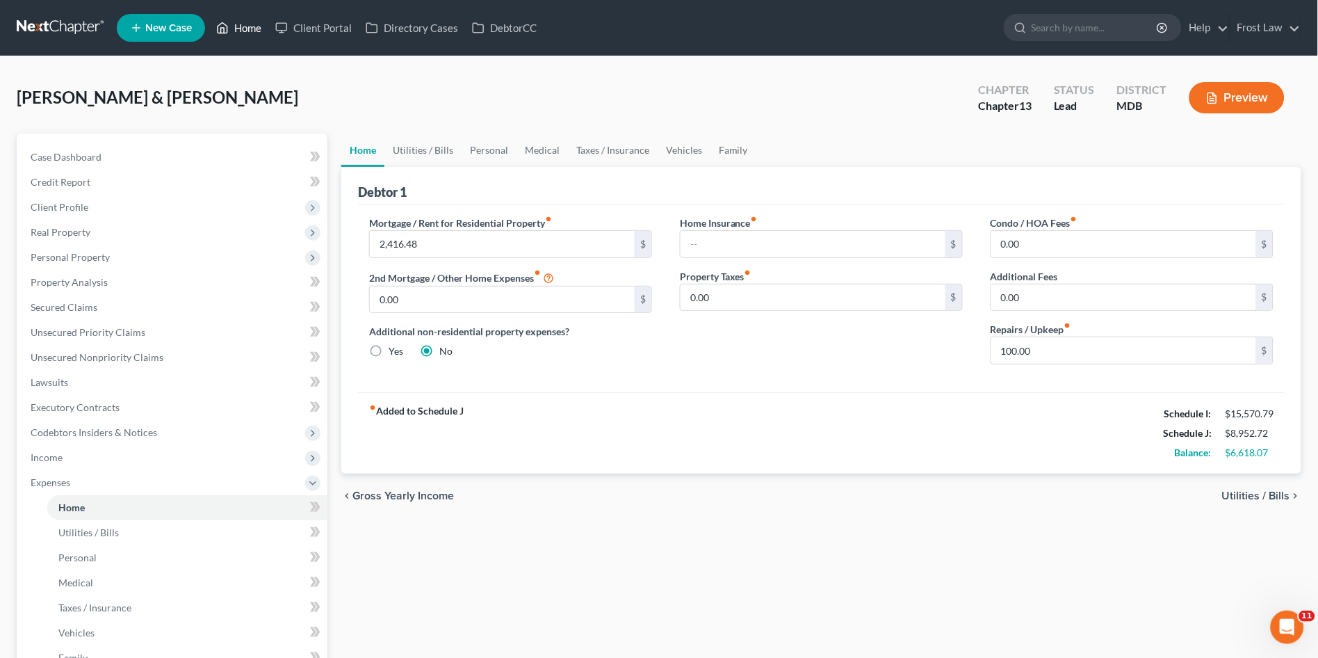
click at [253, 26] on link "Home" at bounding box center [238, 27] width 59 height 25
